Goal: Task Accomplishment & Management: Manage account settings

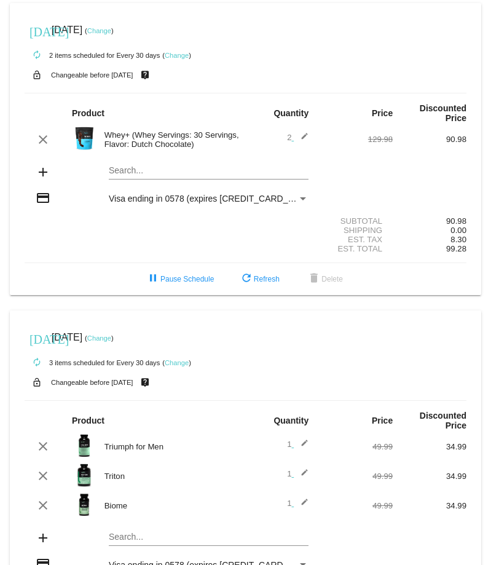
scroll to position [121, 0]
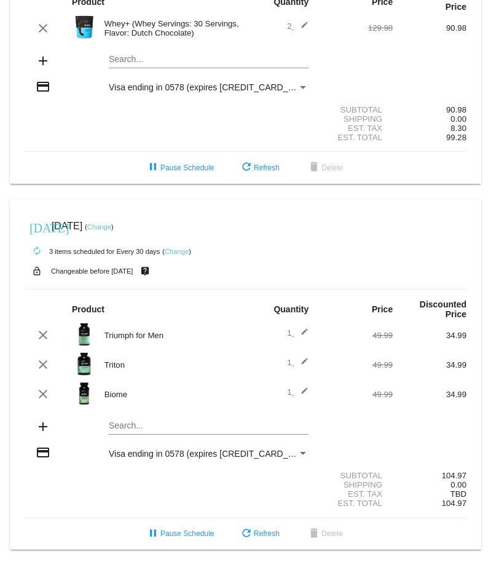
click at [111, 223] on link "Change" at bounding box center [99, 226] width 24 height 7
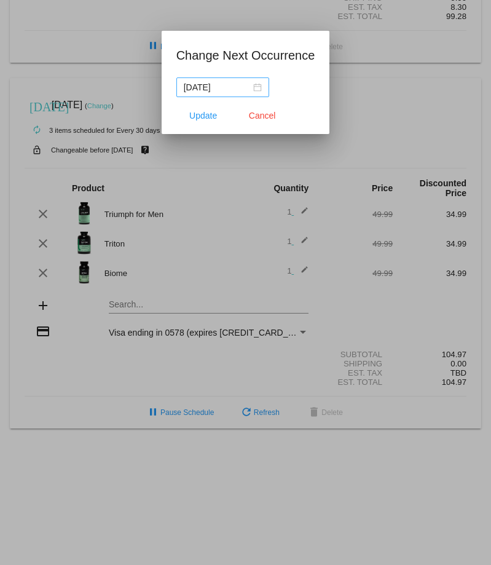
click at [251, 88] on div "[DATE]" at bounding box center [223, 88] width 78 height 14
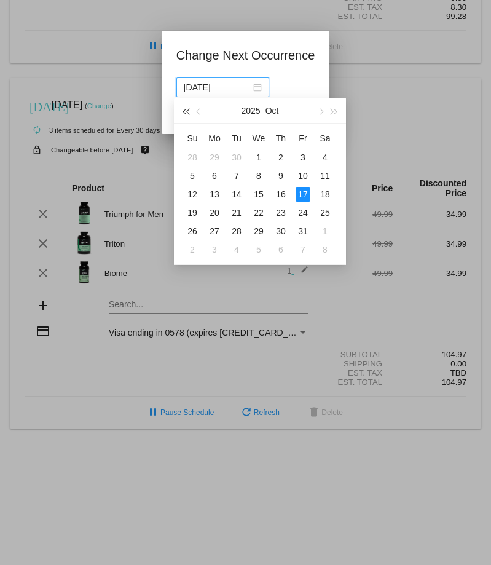
click at [187, 109] on button "button" at bounding box center [186, 110] width 14 height 25
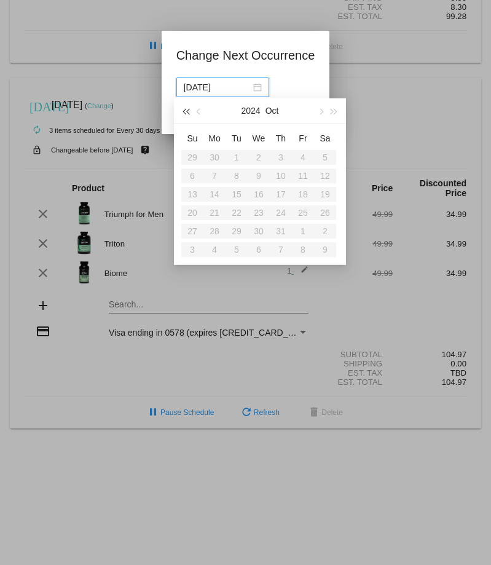
click at [187, 109] on button "button" at bounding box center [186, 110] width 14 height 25
click at [199, 111] on span "button" at bounding box center [200, 112] width 6 height 6
click at [331, 109] on span "button" at bounding box center [334, 112] width 6 height 6
click at [332, 109] on button "button" at bounding box center [335, 110] width 14 height 25
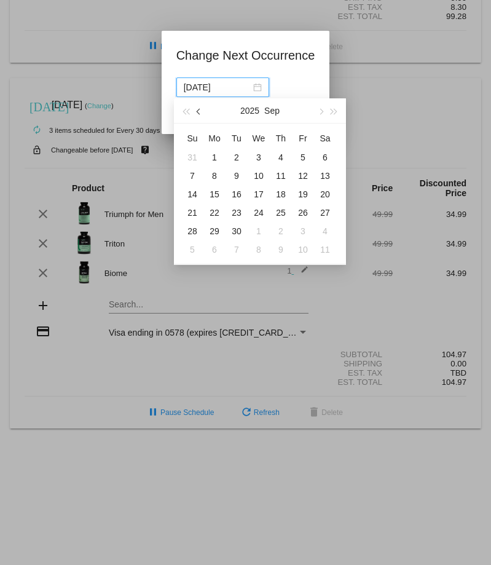
click at [200, 108] on button "button" at bounding box center [199, 110] width 14 height 25
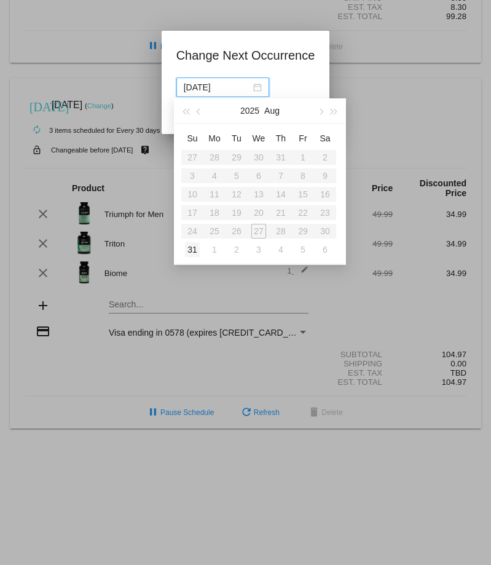
click at [192, 246] on div "31" at bounding box center [192, 249] width 15 height 15
type input "[DATE]"
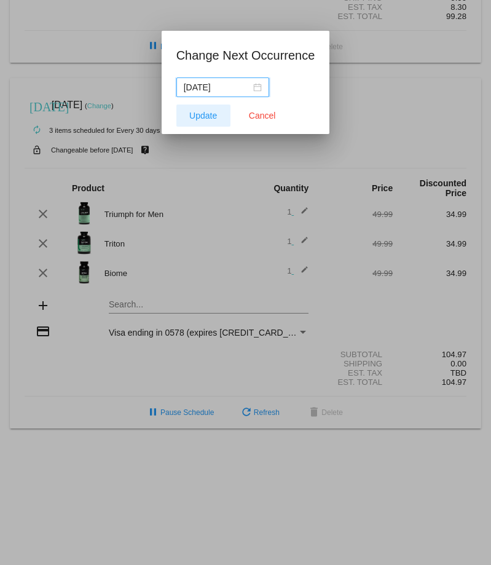
click at [200, 108] on button "Update" at bounding box center [203, 116] width 54 height 22
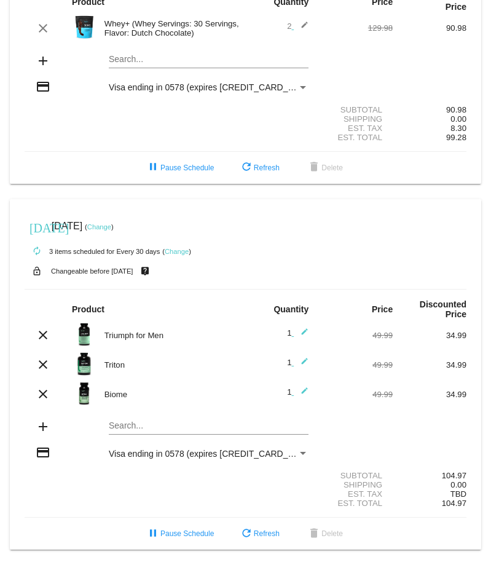
click at [306, 21] on mat-icon "edit" at bounding box center [301, 28] width 15 height 15
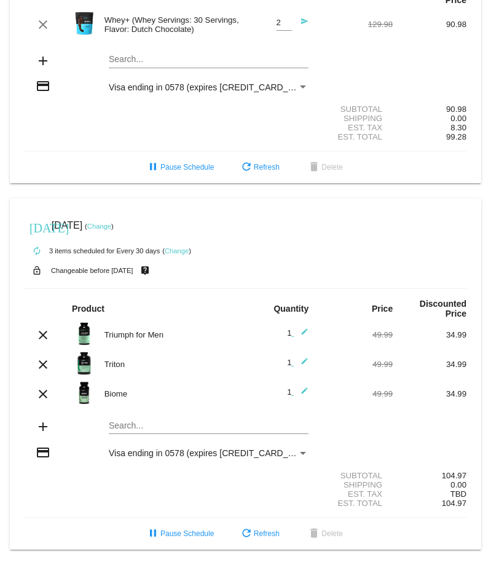
click at [329, 69] on div "add Search..." at bounding box center [246, 61] width 442 height 35
click at [132, 4] on mat-card-content "Product Quantity Price Discounted Price clear Whey+ (Whey Servings: 30 Servings…" at bounding box center [246, 63] width 442 height 176
click at [269, 163] on span "refresh Refresh" at bounding box center [259, 167] width 41 height 9
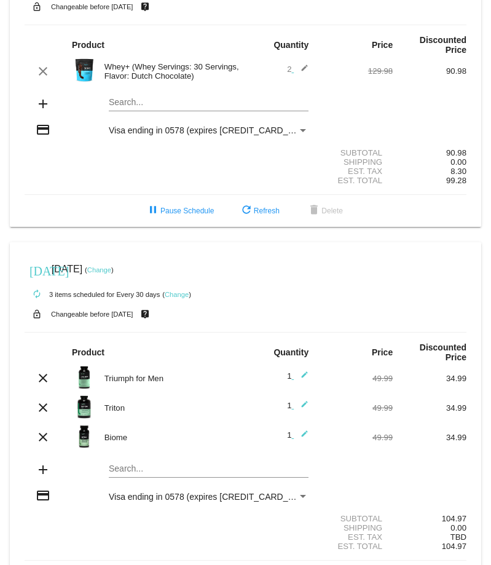
scroll to position [67, 0]
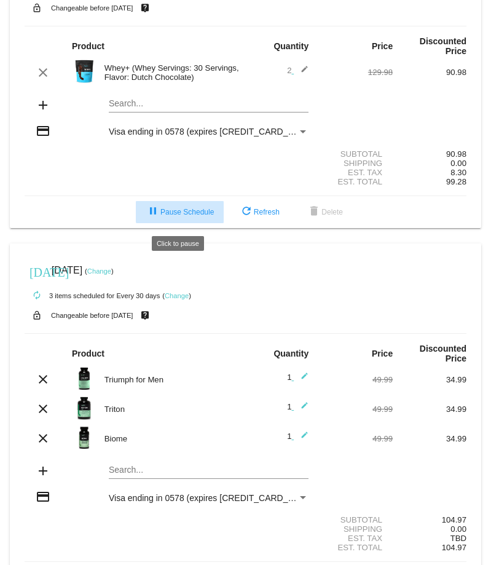
click at [192, 214] on span "pause Pause Schedule" at bounding box center [180, 212] width 68 height 9
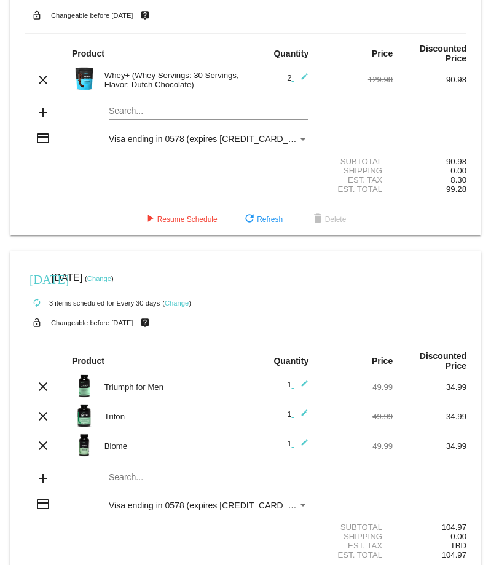
scroll to position [58, 0]
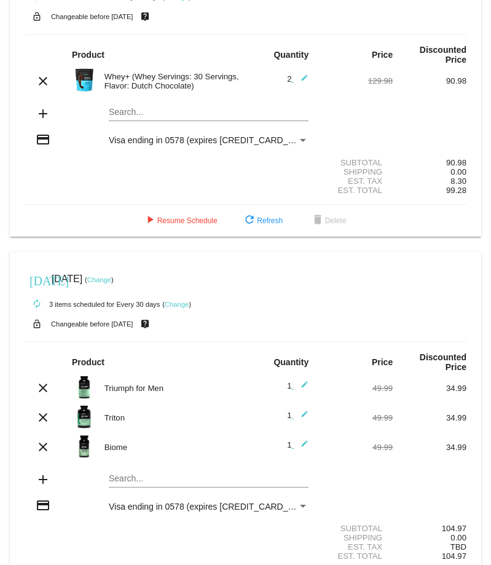
click at [42, 73] on div "clear Whey+ (Whey Servings: 30 Servings, Flavor: Dutch Chocolate) 2 edit 129.98…" at bounding box center [246, 81] width 442 height 26
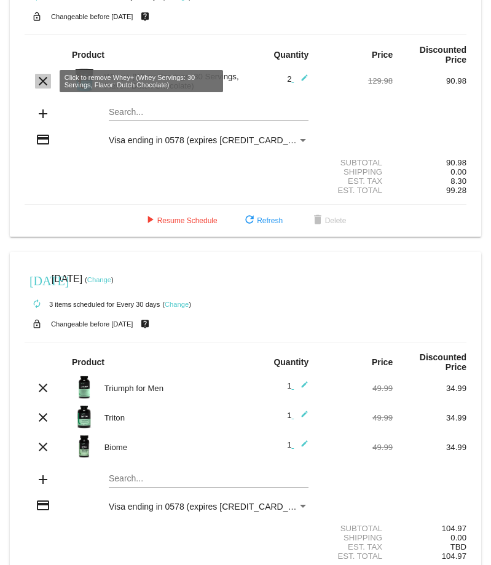
click at [43, 79] on mat-icon "clear" at bounding box center [43, 81] width 15 height 15
